Goal: Information Seeking & Learning: Learn about a topic

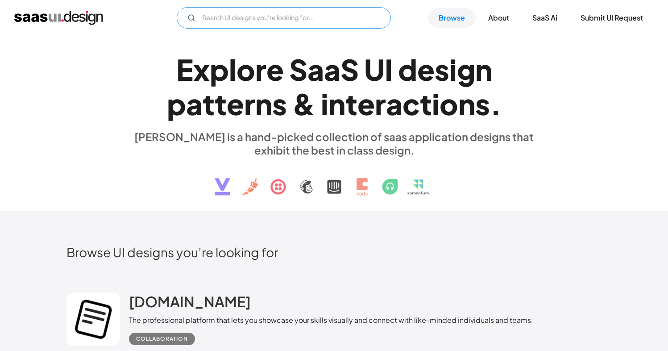
click at [226, 20] on input "Email Form" at bounding box center [284, 17] width 214 height 21
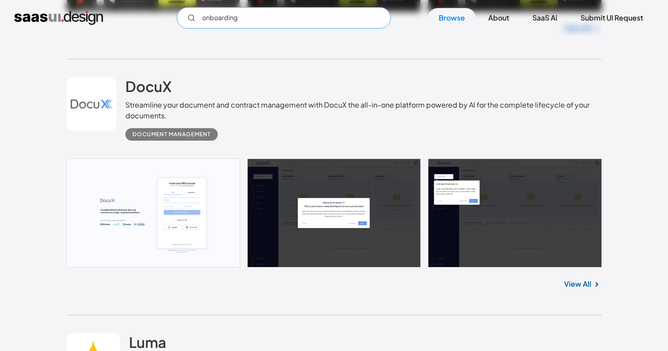
scroll to position [469, 0]
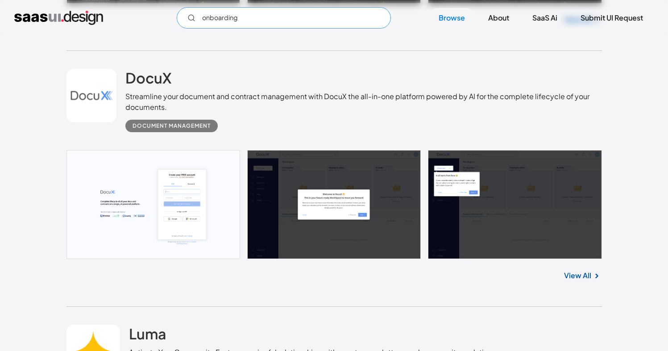
type input "onboarding"
click at [336, 166] on link at bounding box center [335, 204] width 536 height 109
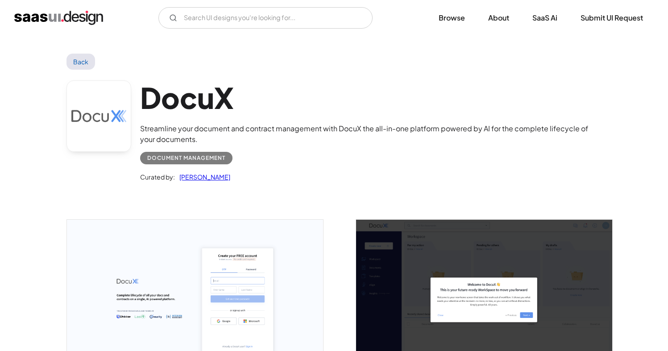
click at [339, 133] on div "Streamline your document and contract management with DocuX the all-in-one plat…" at bounding box center [371, 133] width 462 height 21
